Goal: Find contact information: Find contact information

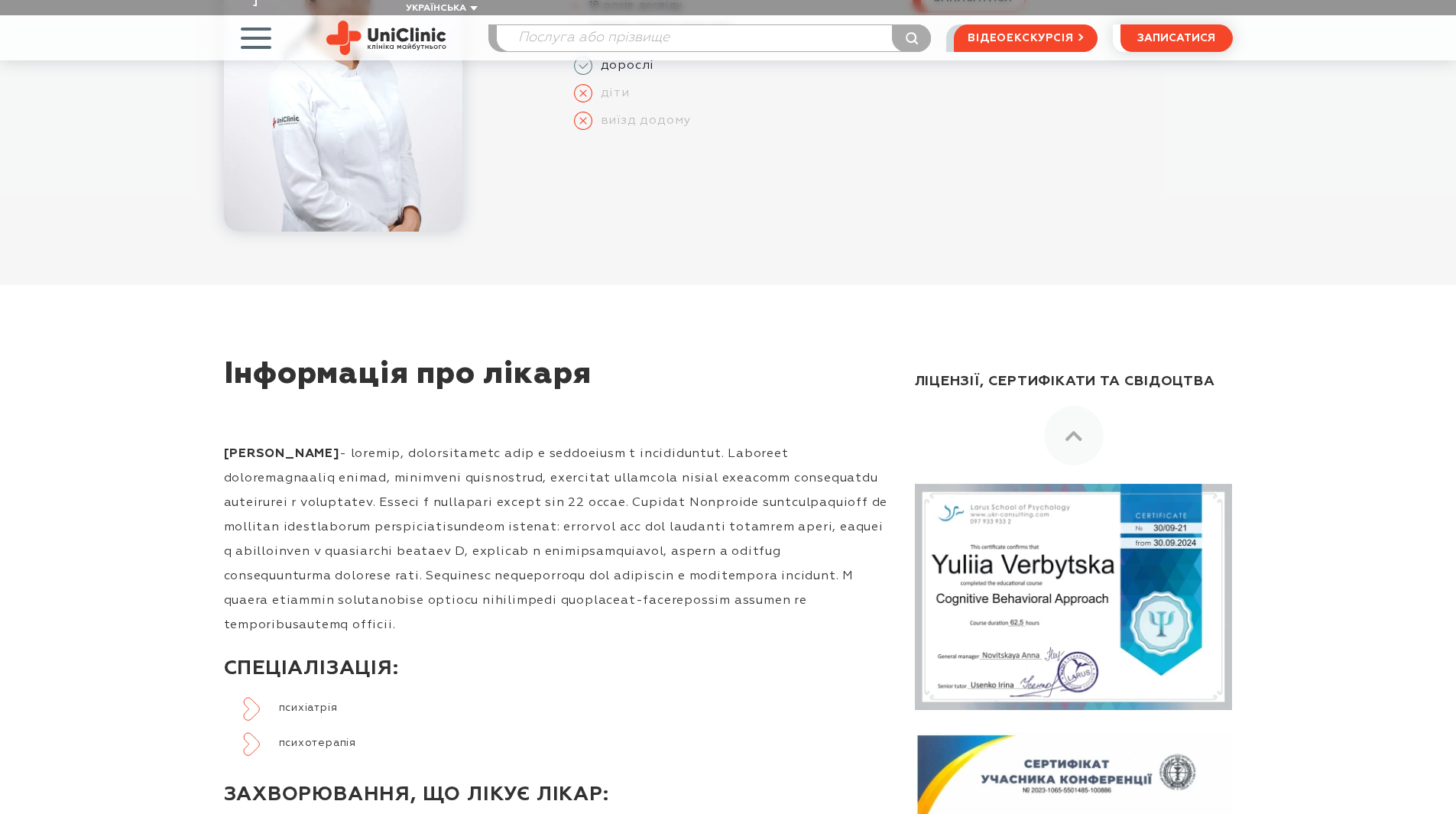
scroll to position [306, 0]
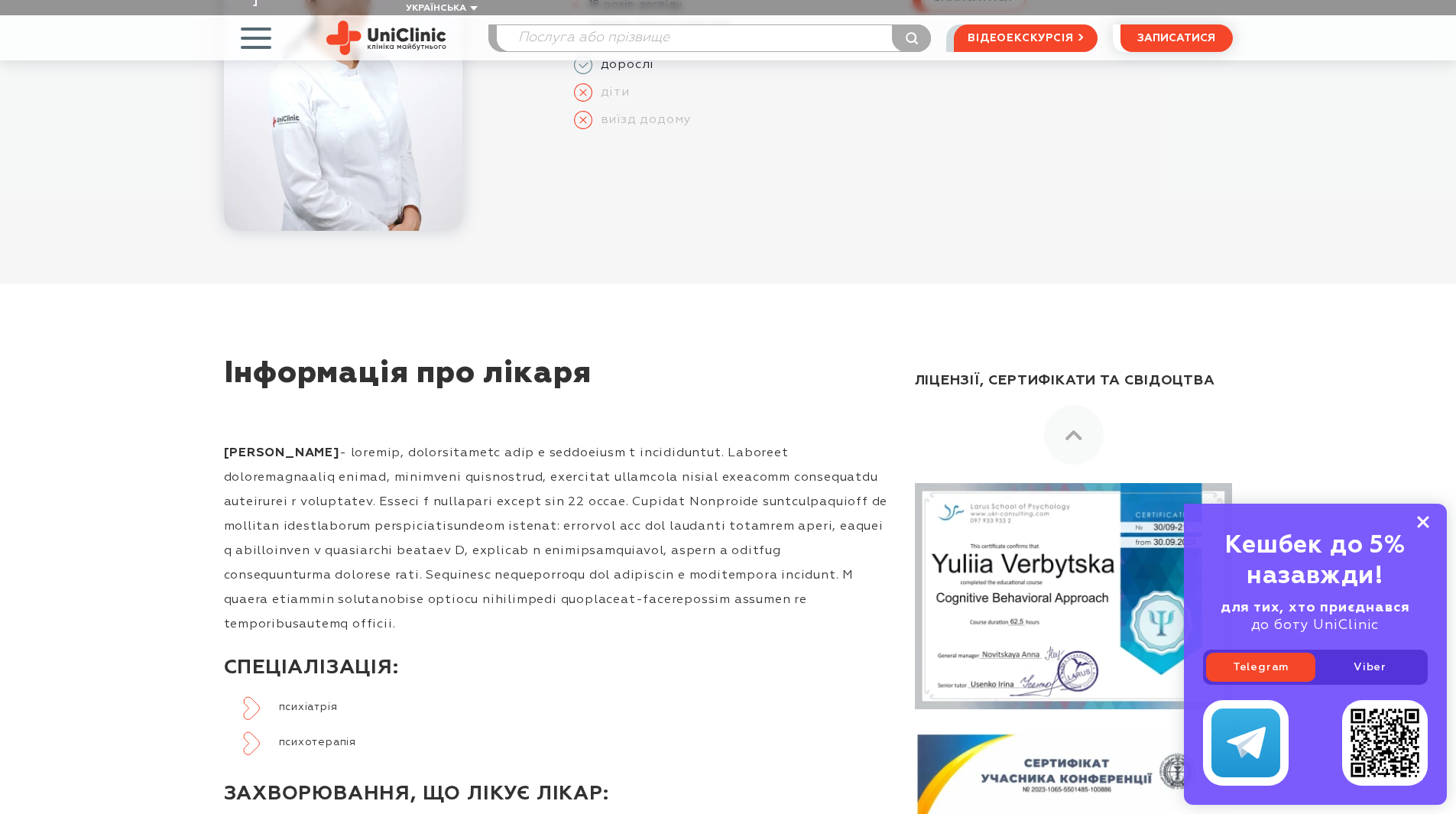
click at [1428, 520] on icon at bounding box center [1423, 522] width 12 height 13
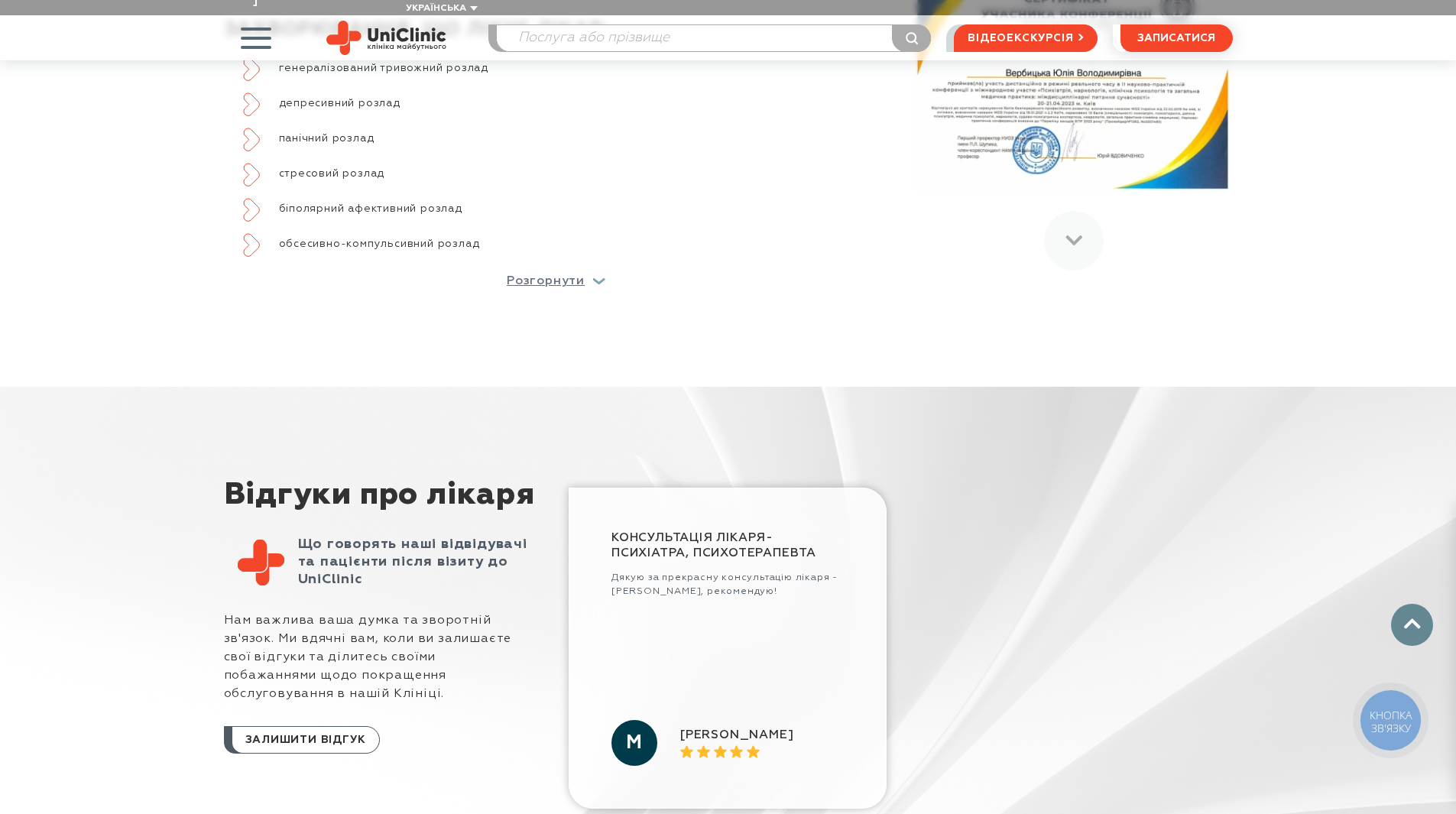
scroll to position [1415, 0]
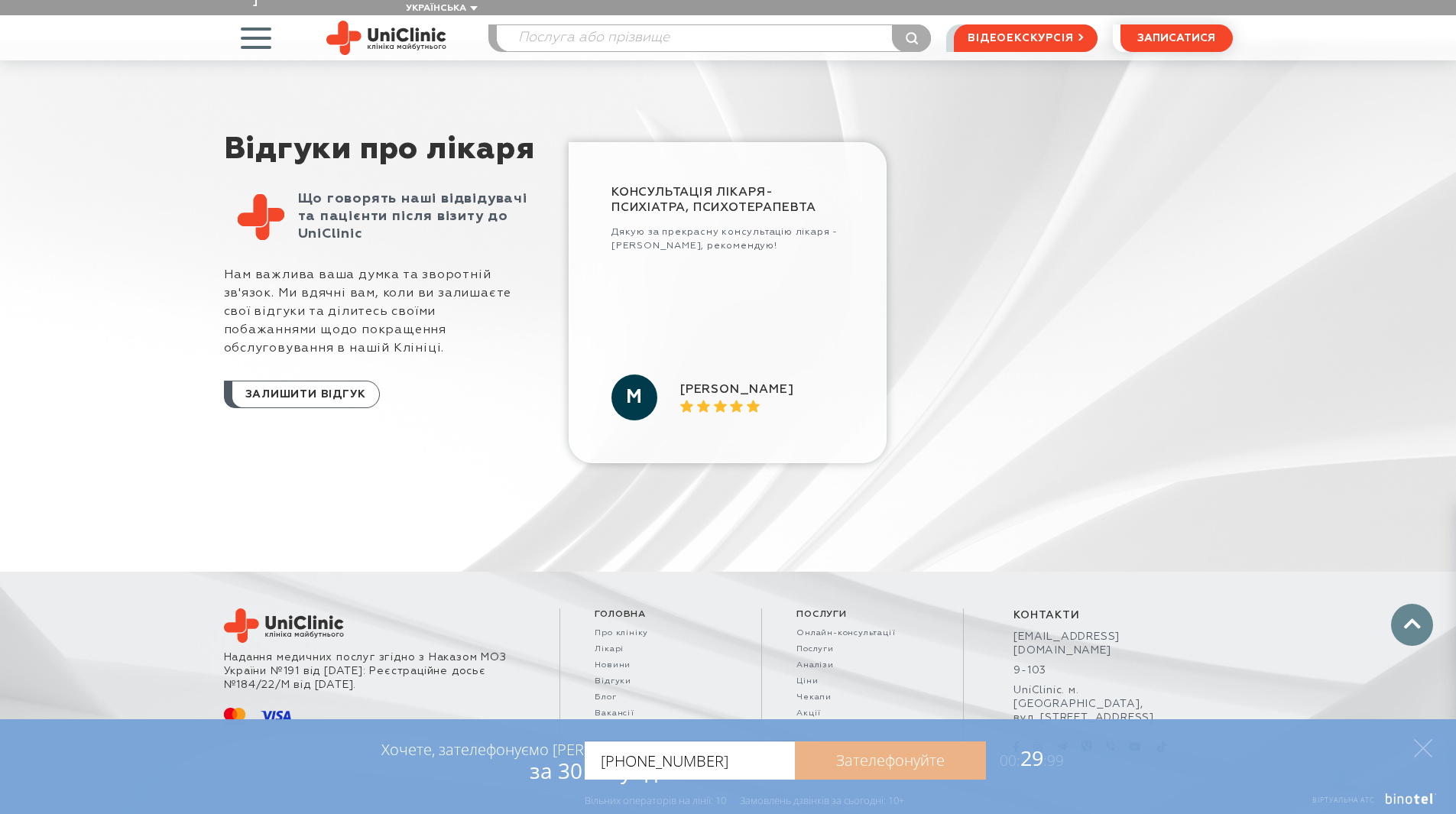
type input "[PHONE_NUMBER]"
click at [855, 761] on link "Зателефонуйте" at bounding box center [890, 760] width 191 height 38
click at [864, 758] on link "Зателефонуйте" at bounding box center [890, 760] width 191 height 38
click at [754, 766] on input "[PHONE_NUMBER]" at bounding box center [690, 760] width 210 height 38
click at [707, 185] on h2 "Консультація лікаря-психіатра, психотерапевта" at bounding box center [728, 200] width 232 height 30
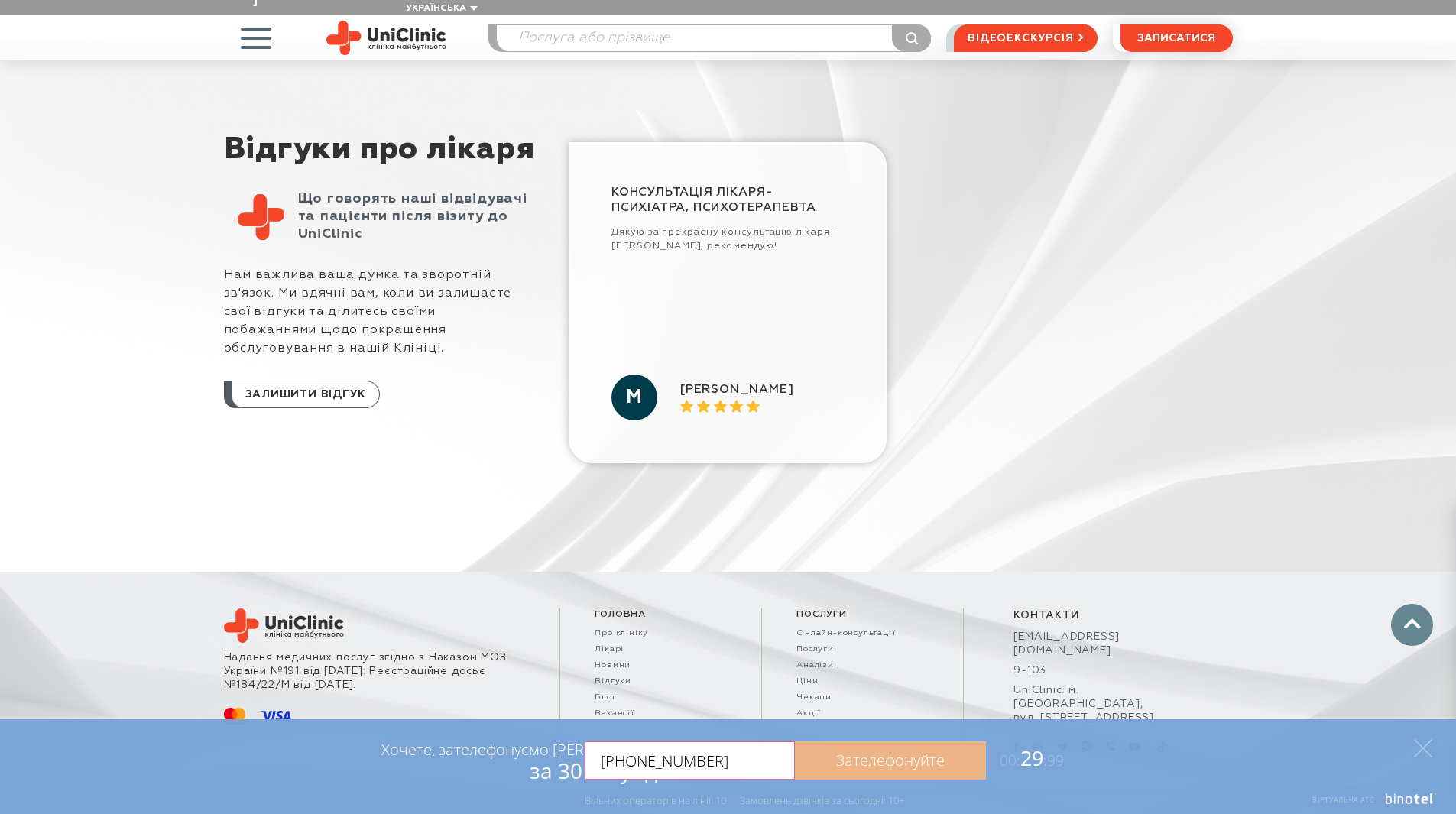
drag, startPoint x: 639, startPoint y: 387, endPoint x: 647, endPoint y: 389, distance: 8.2
click at [639, 386] on div "М" at bounding box center [634, 397] width 46 height 46
click at [732, 315] on div "Консультація лікаря-психіатра, психотерапевта [PERSON_NAME] за прекрасну консул…" at bounding box center [728, 266] width 232 height 162
click at [1017, 271] on ul "Консультація лікаря-психіатра, психотерапевта [PERSON_NAME] за прекрасну консул…" at bounding box center [895, 302] width 672 height 340
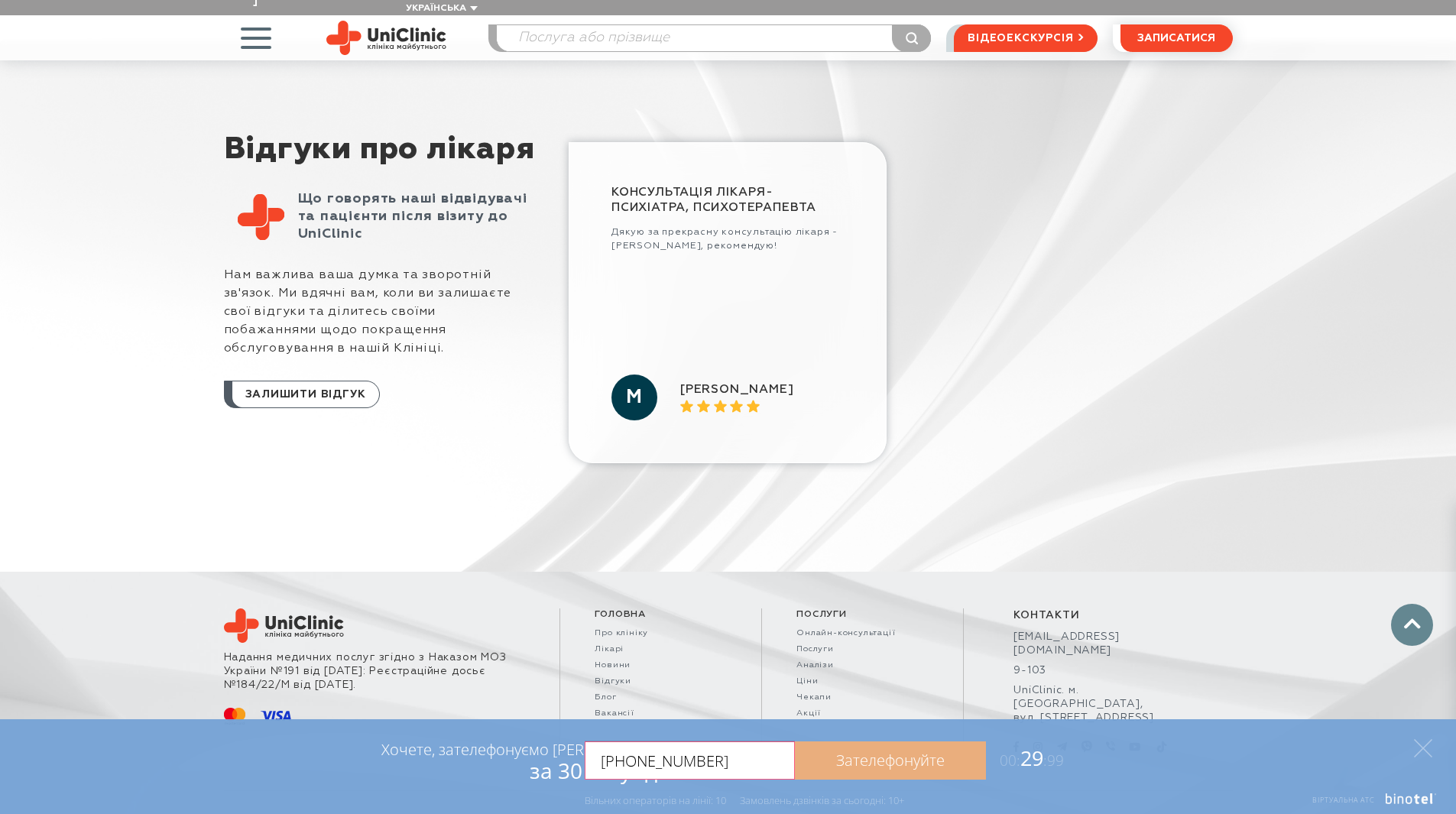
click at [870, 762] on link "Зателефонуйте" at bounding box center [890, 760] width 191 height 38
drag, startPoint x: 672, startPoint y: 760, endPoint x: 574, endPoint y: 753, distance: 98.2
click at [574, 719] on div "Хочете, зателефонуємо Вам за 30 секунд? [PHONE_NUMBER] Зателефонуйте 00: 29 :99…" at bounding box center [728, 719] width 749 height 0
click at [1069, 416] on ul "Консультація лікаря-психіатра, психотерапевта [PERSON_NAME] за прекрасну консул…" at bounding box center [895, 302] width 672 height 340
click at [698, 754] on input "tel" at bounding box center [690, 760] width 210 height 38
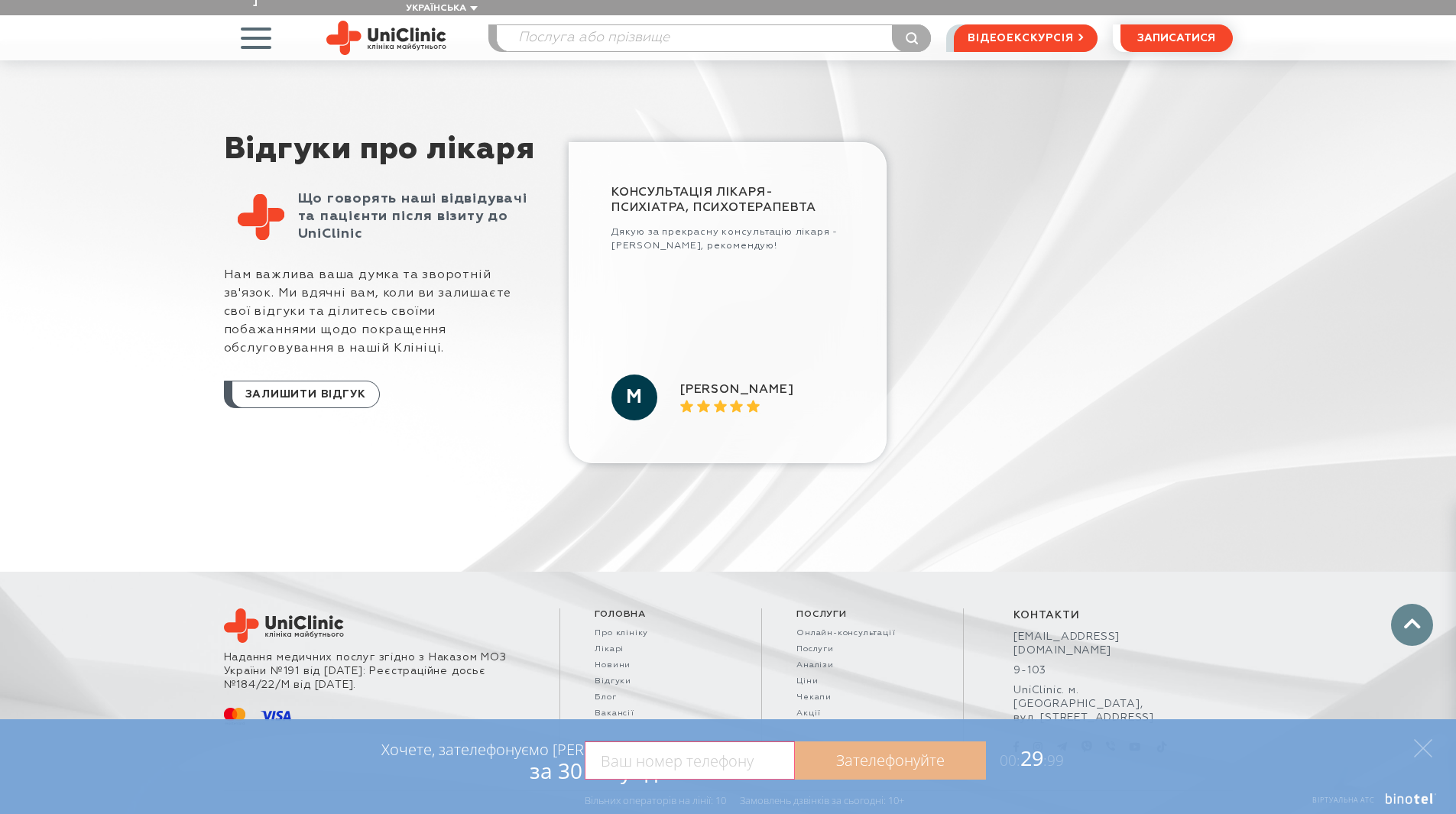
paste input "[PHONE_NUMBER]"
type input "[PHONE_NUMBER]"
drag, startPoint x: 706, startPoint y: 359, endPoint x: 700, endPoint y: 319, distance: 40.4
click at [707, 352] on div "Консультація лікаря-психіатра, психотерапевта [PERSON_NAME] за прекрасну консул…" at bounding box center [728, 302] width 318 height 321
drag, startPoint x: 696, startPoint y: 230, endPoint x: 614, endPoint y: 136, distance: 124.7
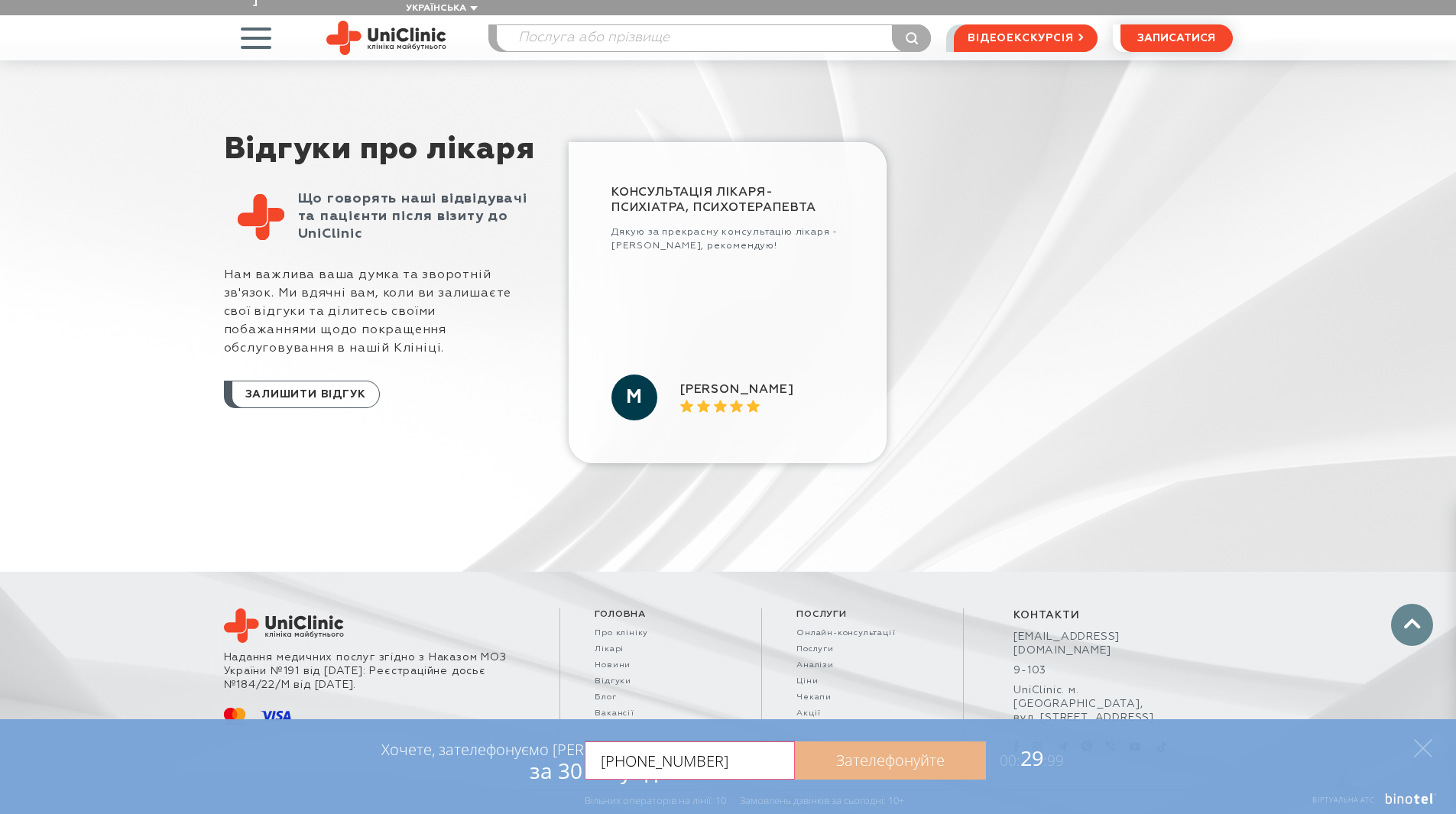
click at [698, 195] on div "Консультація лікаря-психіатра, психотерапевта [PERSON_NAME] за прекрасну консул…" at bounding box center [728, 221] width 232 height 73
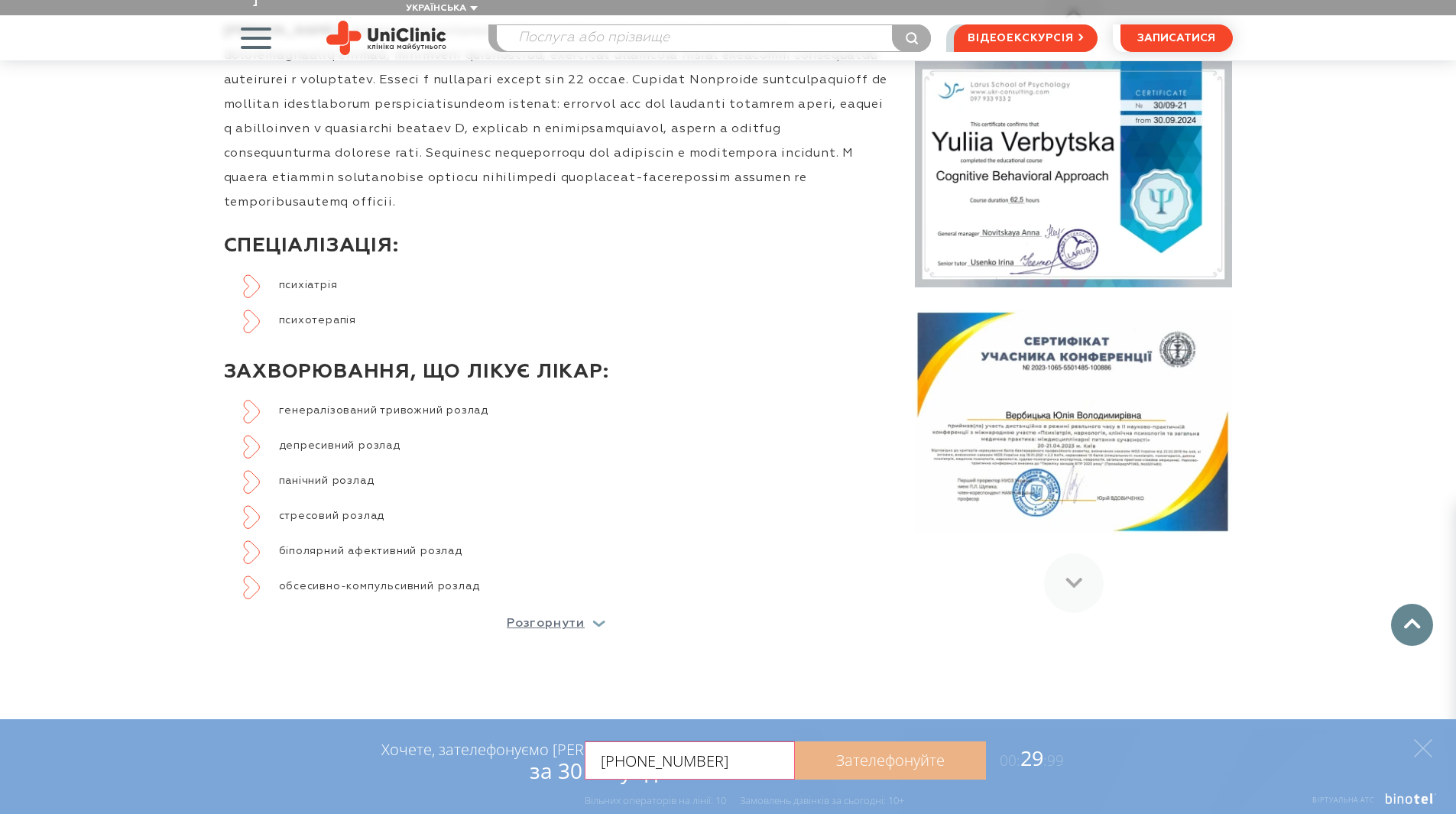
scroll to position [575, 0]
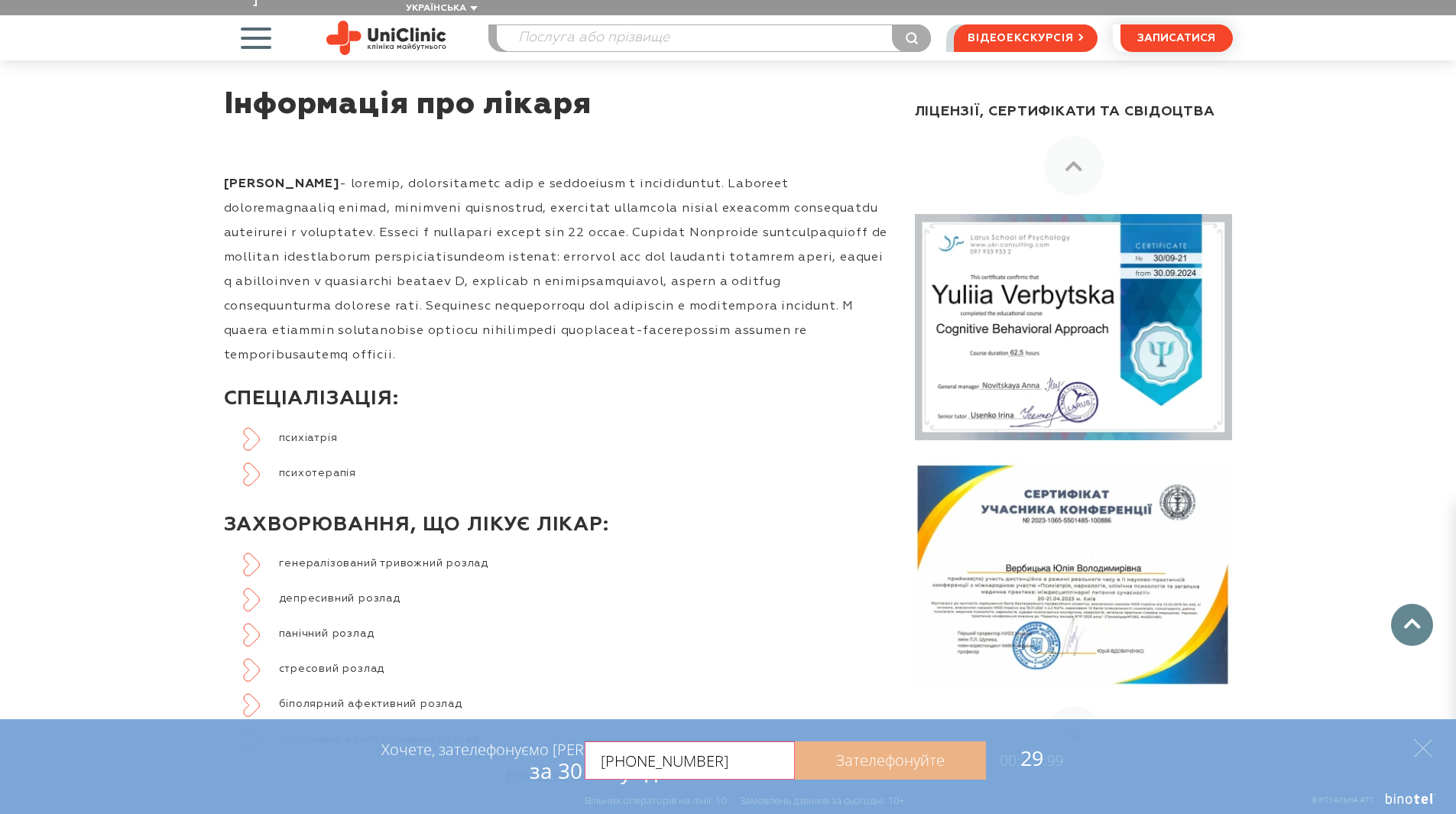
click at [1083, 309] on img at bounding box center [1073, 327] width 317 height 226
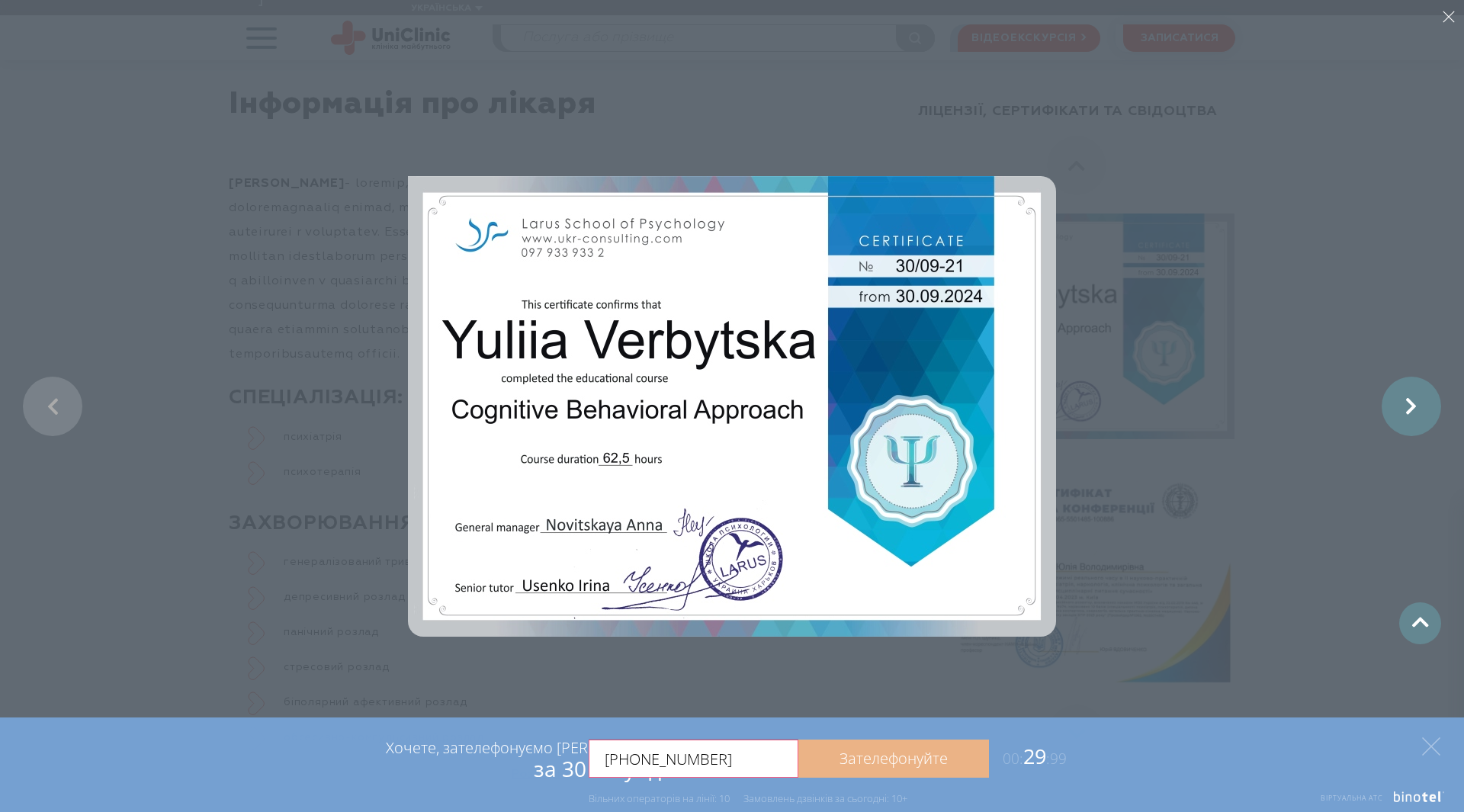
click at [1416, 394] on link at bounding box center [1411, 406] width 59 height 59
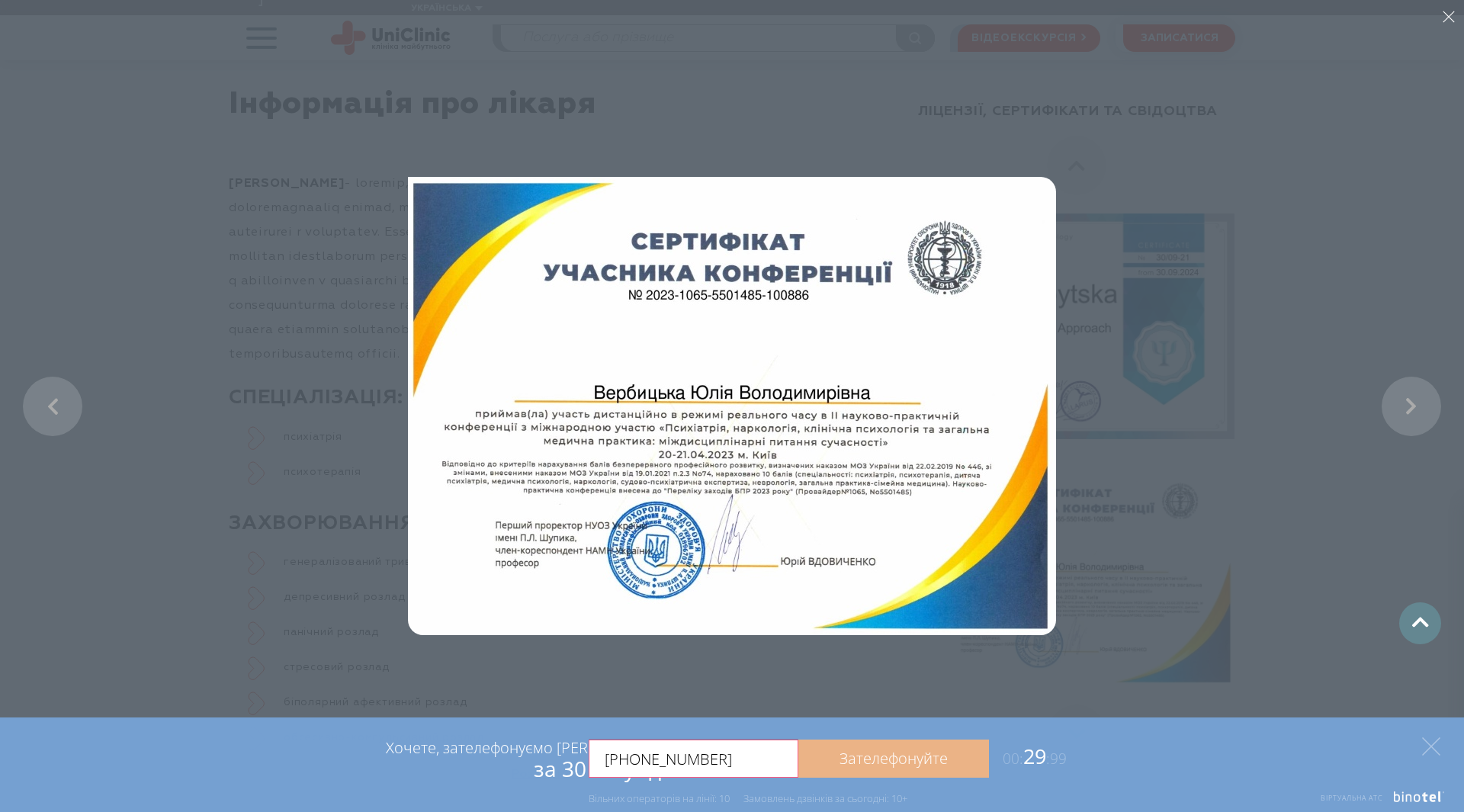
click at [1294, 362] on li at bounding box center [732, 406] width 1464 height 812
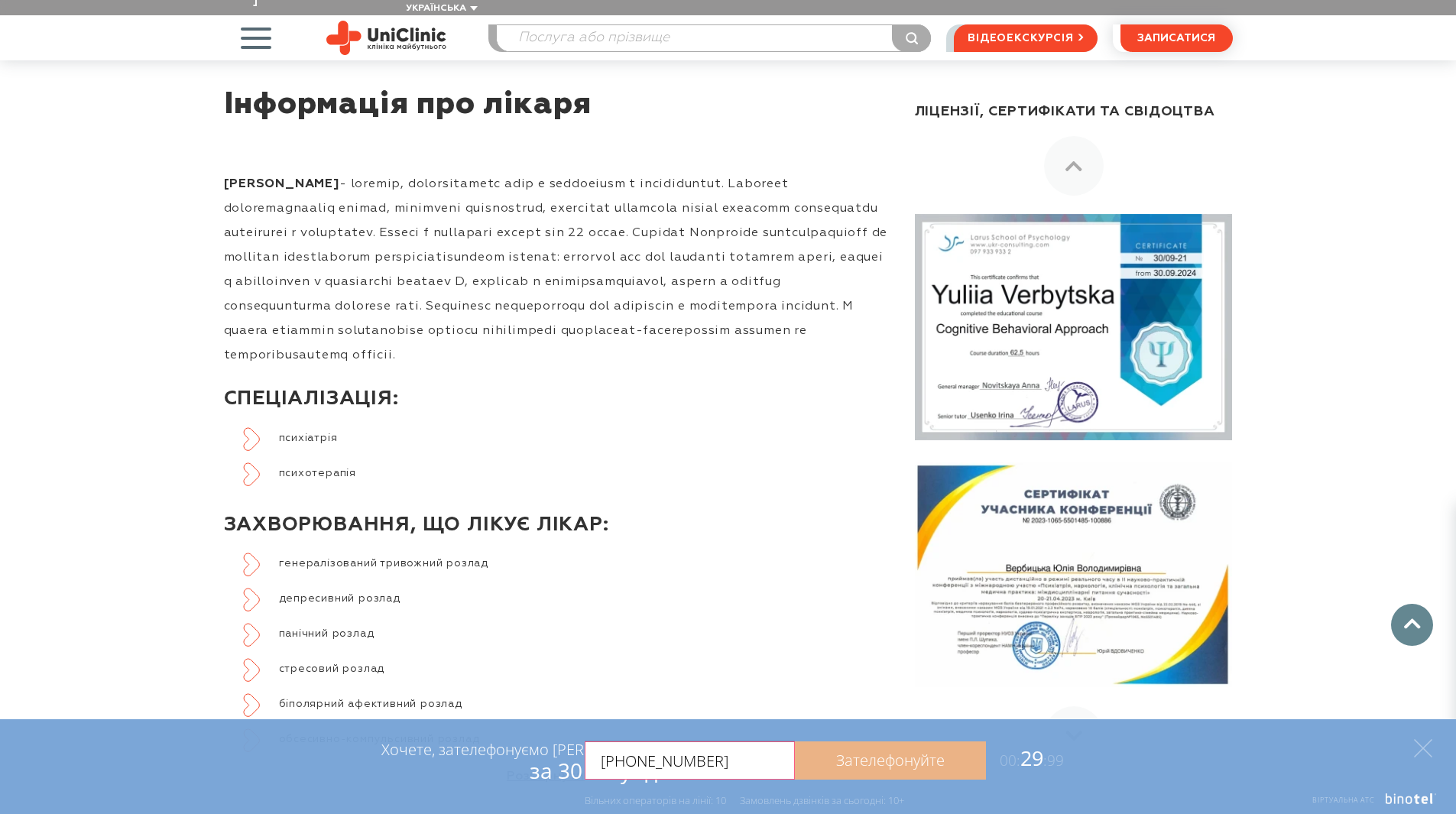
scroll to position [1033, 0]
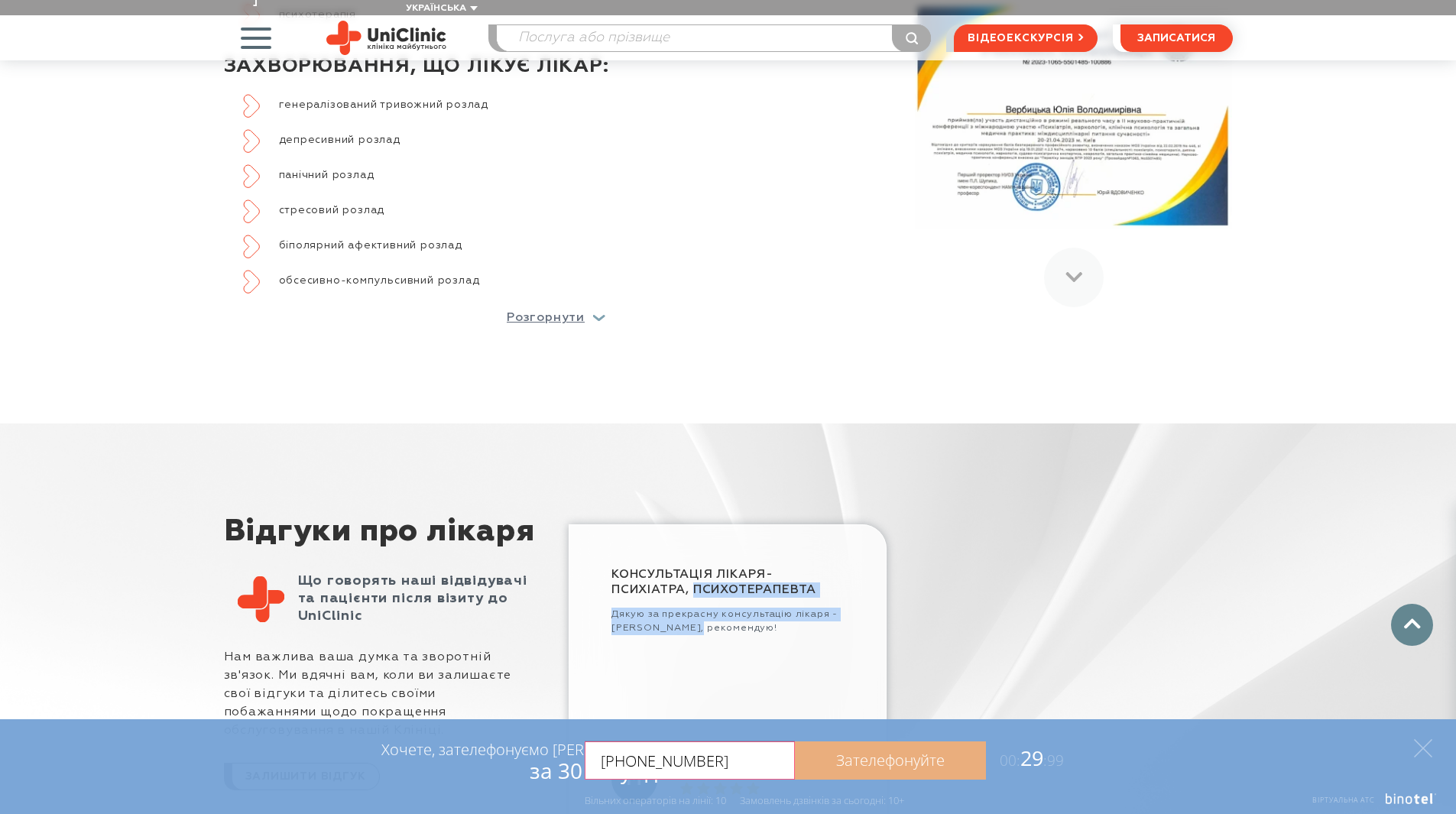
click at [852, 769] on link "Зателефонуйте" at bounding box center [890, 760] width 191 height 38
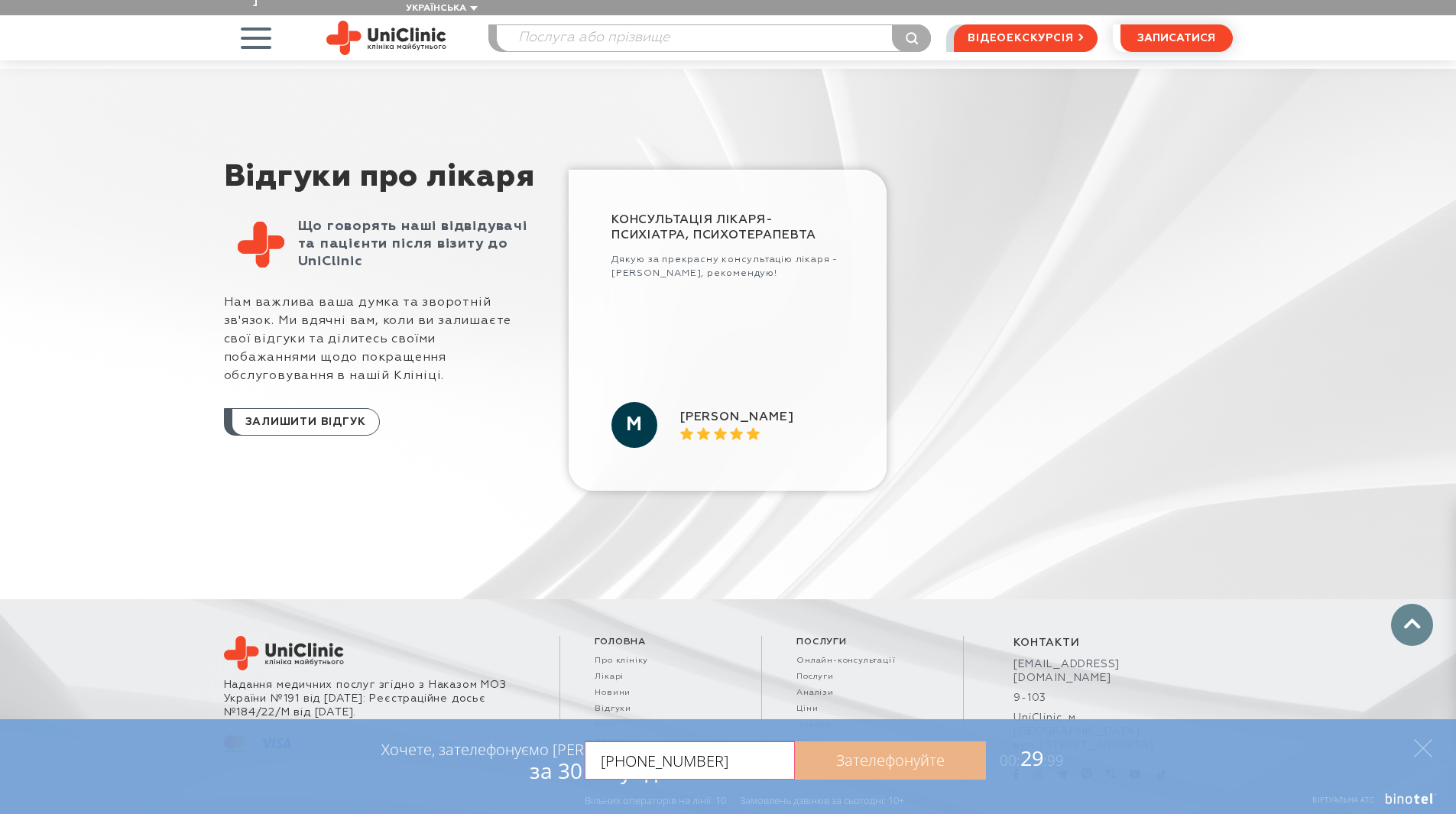
scroll to position [1415, 0]
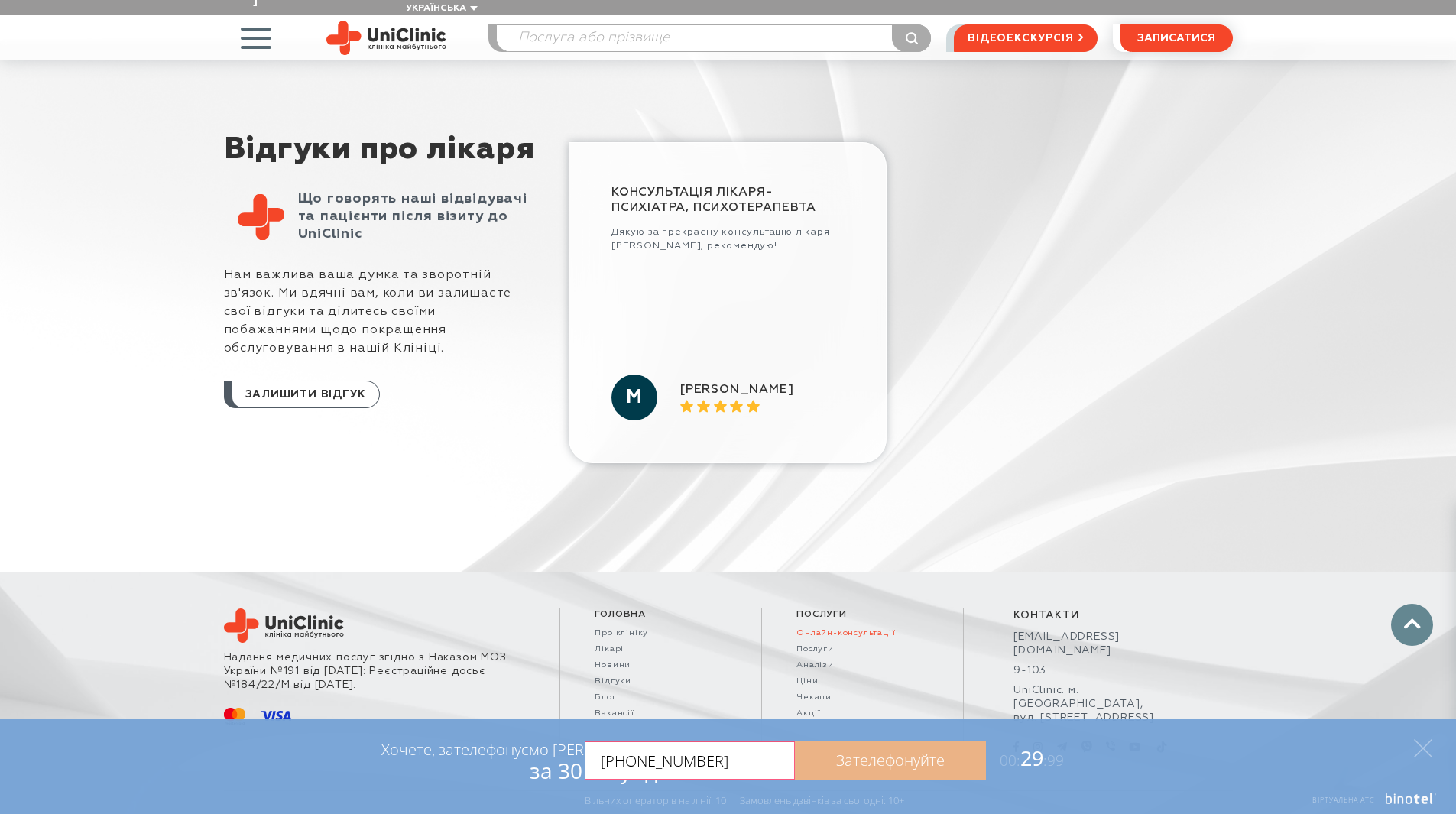
click at [821, 628] on link "Онлайн-консультації" at bounding box center [862, 633] width 132 height 10
click at [651, 385] on div "М" at bounding box center [634, 397] width 46 height 46
click at [714, 400] on icon at bounding box center [720, 406] width 13 height 13
click at [1034, 664] on link "9-103" at bounding box center [1097, 671] width 168 height 14
drag, startPoint x: 1081, startPoint y: 474, endPoint x: 1084, endPoint y: 466, distance: 8.5
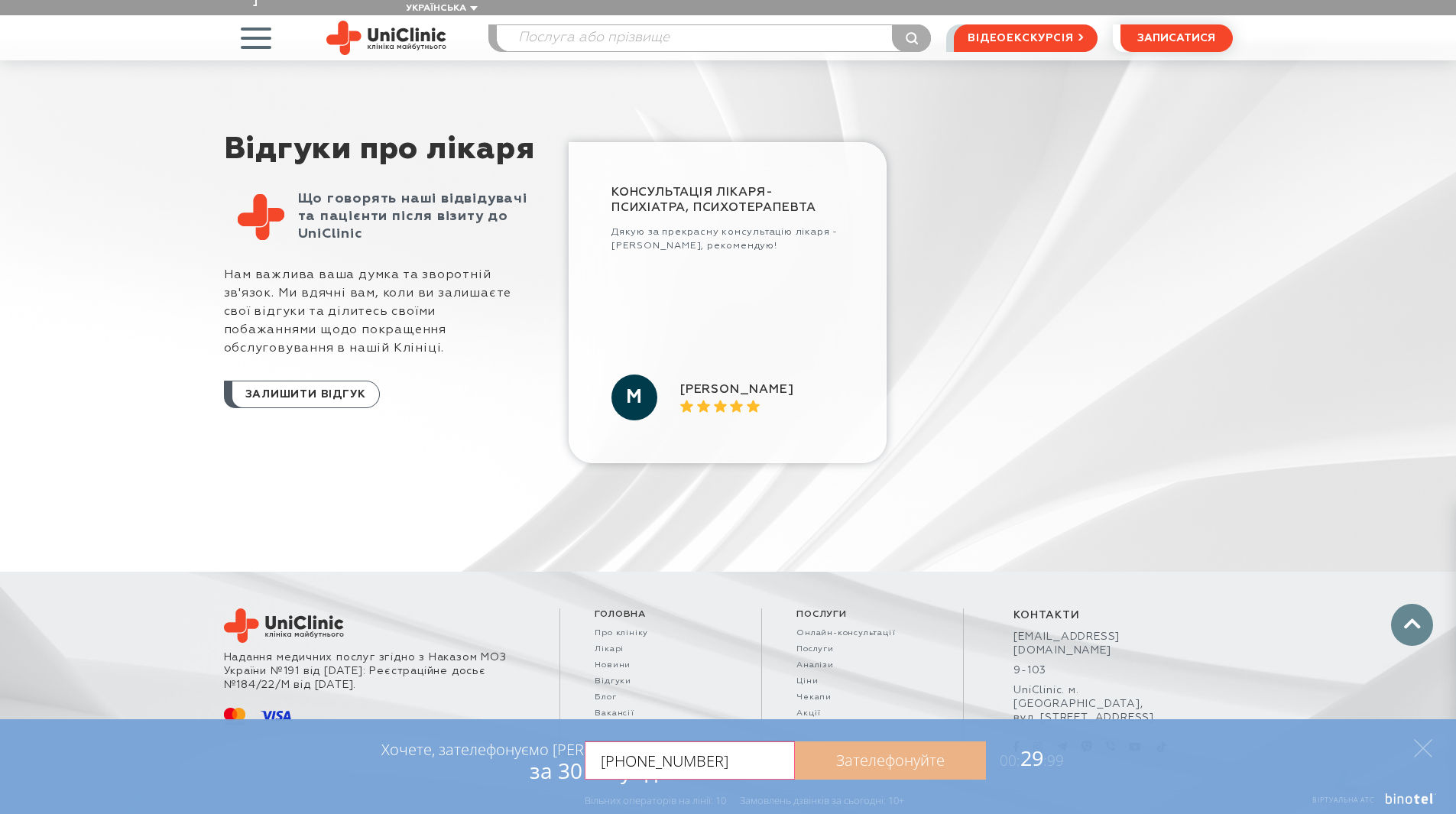
click at [1082, 471] on div "Відгуки про лікаря Що говорять наші відвідувачі та пацієнти після візиту до Uni…" at bounding box center [728, 307] width 1456 height 531
